Goal: Find specific fact: Find contact information

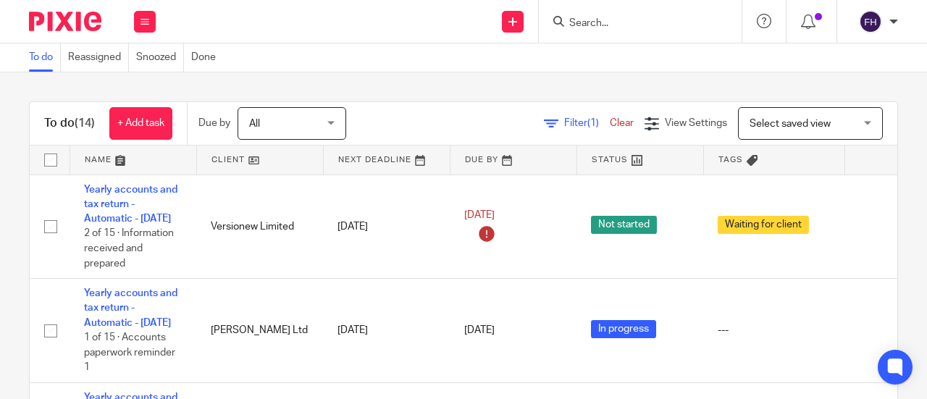
click at [597, 23] on input "Search" at bounding box center [633, 23] width 130 height 13
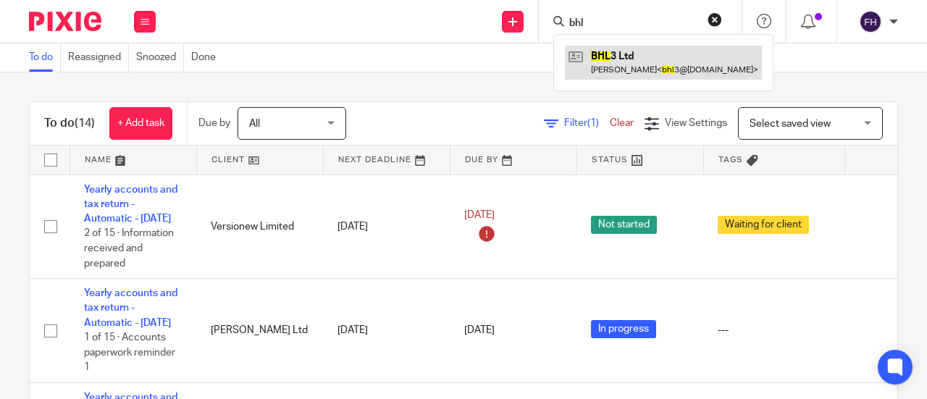
type input "bhl"
click at [605, 49] on link at bounding box center [663, 62] width 197 height 33
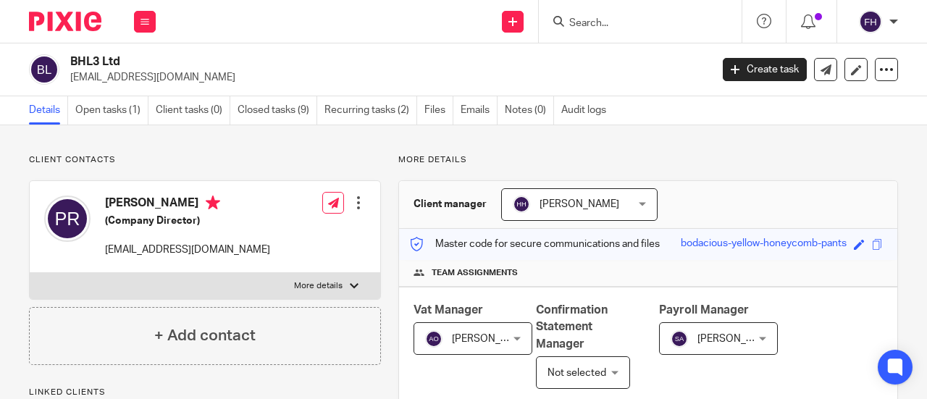
drag, startPoint x: 175, startPoint y: 75, endPoint x: 70, endPoint y: 88, distance: 106.6
click at [70, 88] on div "BHL3 Ltd [EMAIL_ADDRESS][DOMAIN_NAME] Create task Update from Companies House E…" at bounding box center [463, 69] width 927 height 53
copy p "[EMAIL_ADDRESS][DOMAIN_NAME]"
drag, startPoint x: 121, startPoint y: 62, endPoint x: 55, endPoint y: 67, distance: 66.1
click at [55, 67] on div "BHL3 Ltd [EMAIL_ADDRESS][DOMAIN_NAME]" at bounding box center [365, 69] width 672 height 30
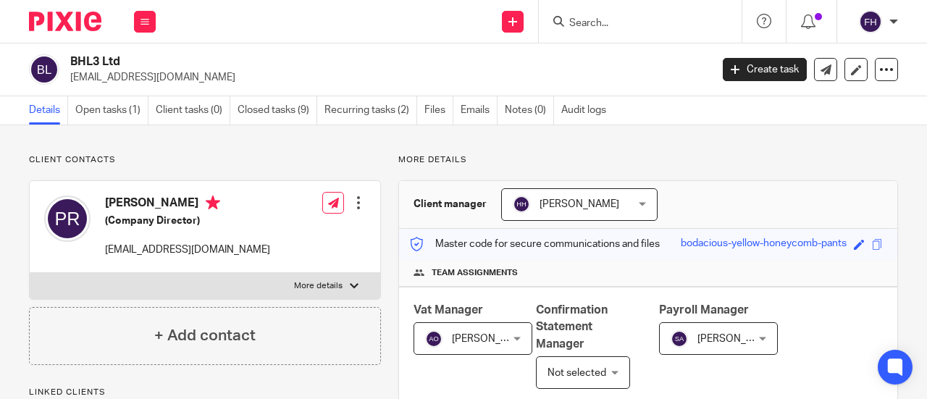
copy div "BHL3 Ltd"
